Goal: Task Accomplishment & Management: Use online tool/utility

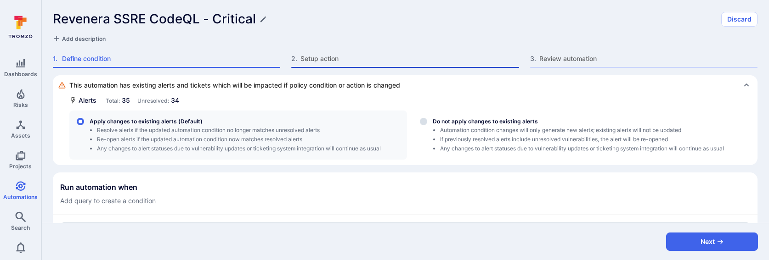
click at [381, 63] on span "Setup action" at bounding box center [409, 58] width 218 height 9
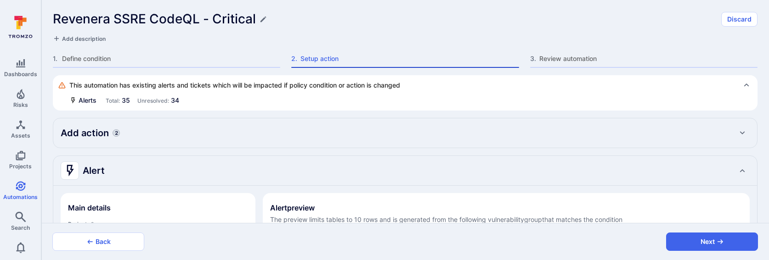
type textarea "x"
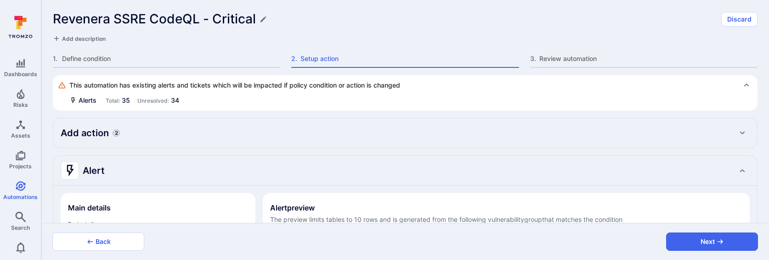
type textarea "x"
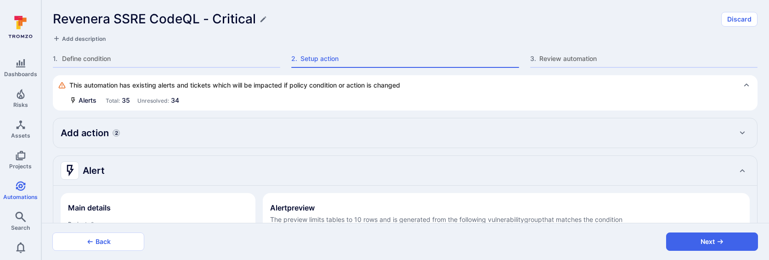
type textarea "x"
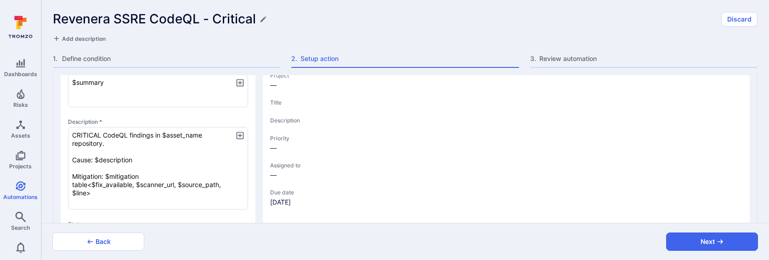
type textarea "x"
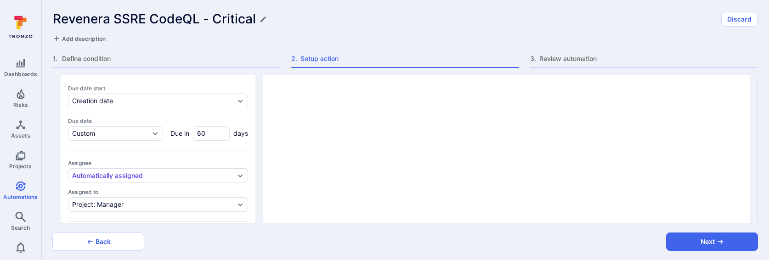
type textarea "x"
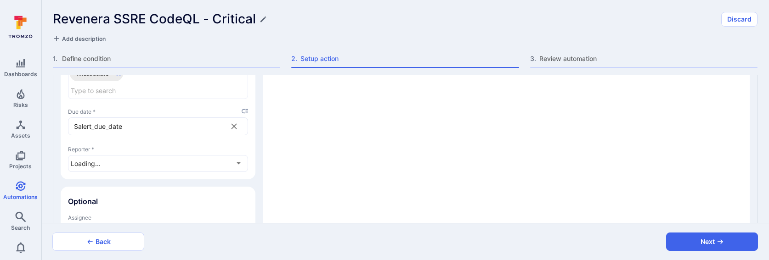
scroll to position [1073, 0]
click at [244, 112] on icon "placeholder selector" at bounding box center [245, 115] width 6 height 6
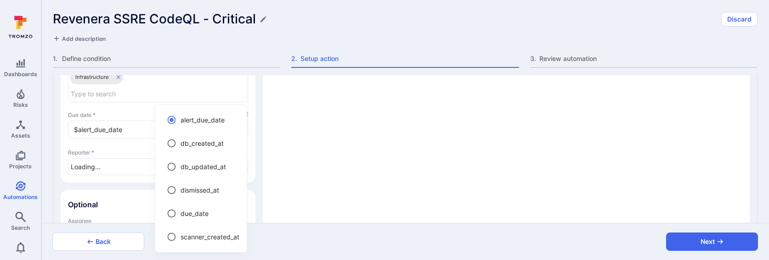
click at [260, 89] on div at bounding box center [384, 130] width 769 height 260
